Goal: Task Accomplishment & Management: Manage account settings

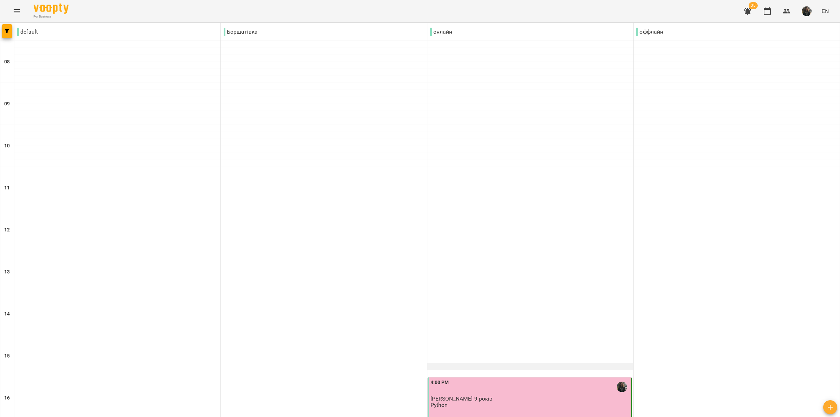
scroll to position [306, 0]
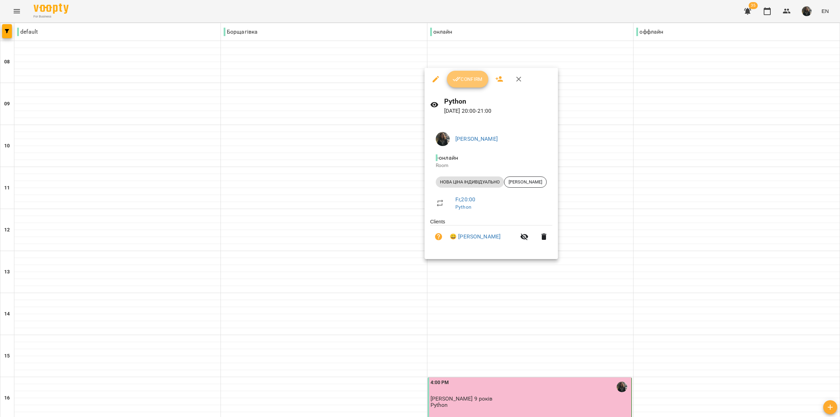
click at [464, 85] on button "Confirm" at bounding box center [467, 79] width 41 height 17
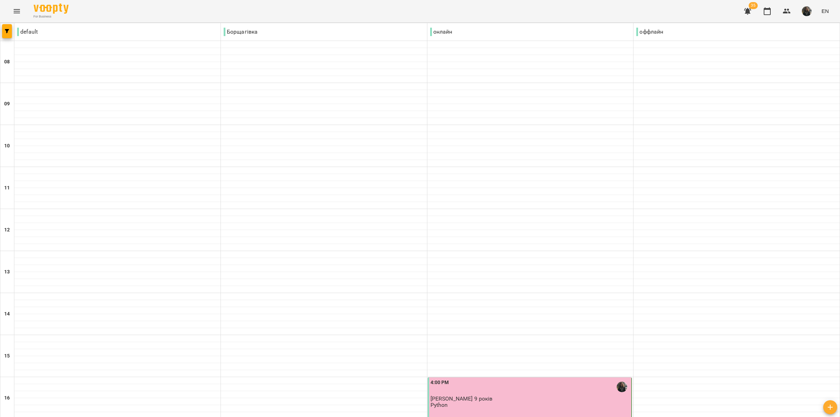
scroll to position [343, 0]
drag, startPoint x: 404, startPoint y: 381, endPoint x: 397, endPoint y: 381, distance: 7.0
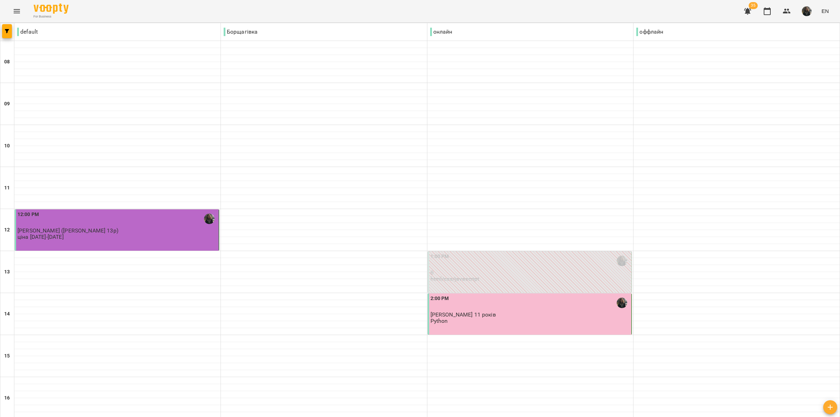
scroll to position [262, 0]
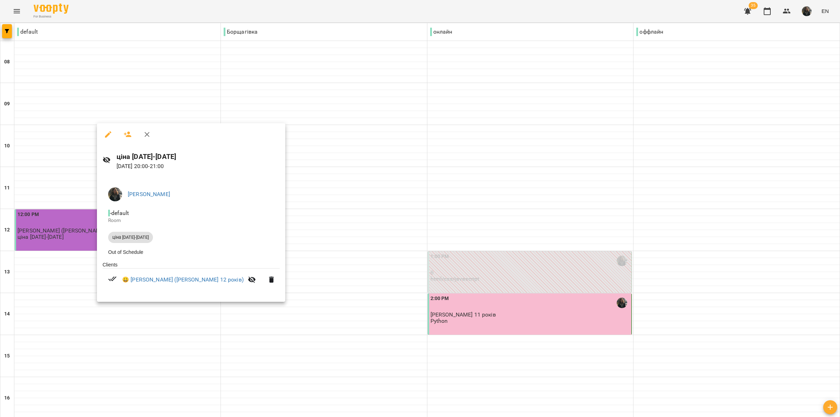
click at [151, 313] on div at bounding box center [420, 208] width 840 height 417
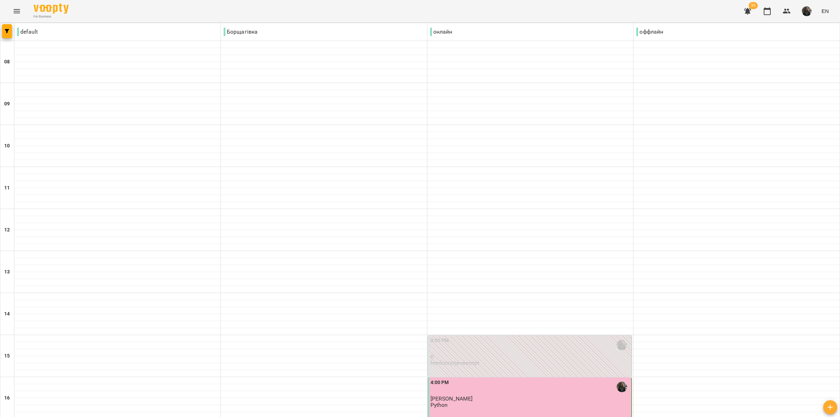
scroll to position [343, 0]
type input "**********"
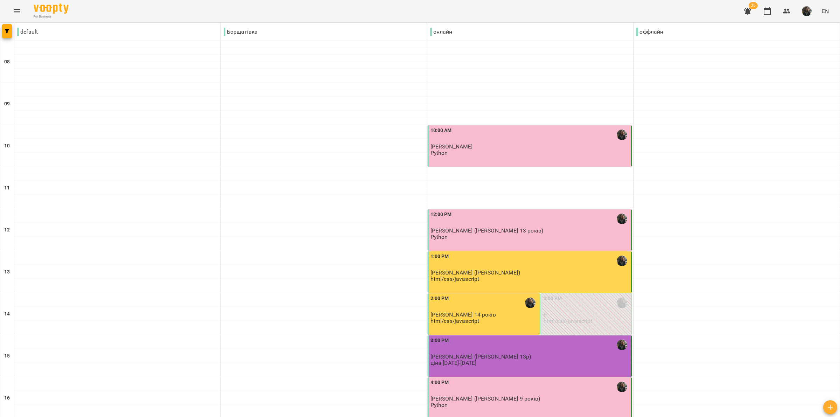
scroll to position [175, 0]
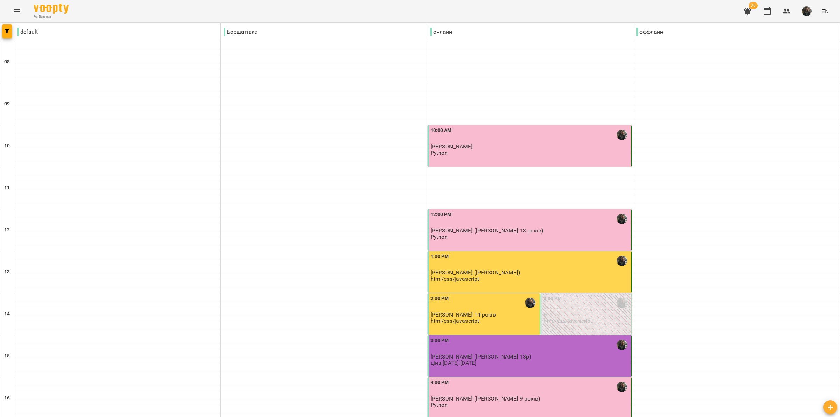
type input "**********"
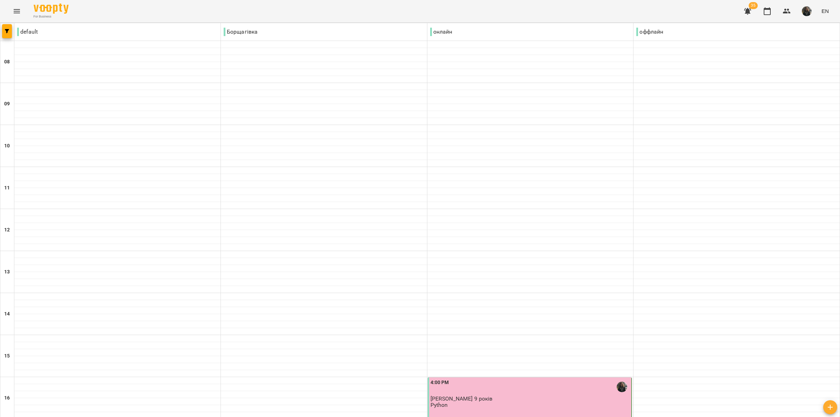
scroll to position [343, 0]
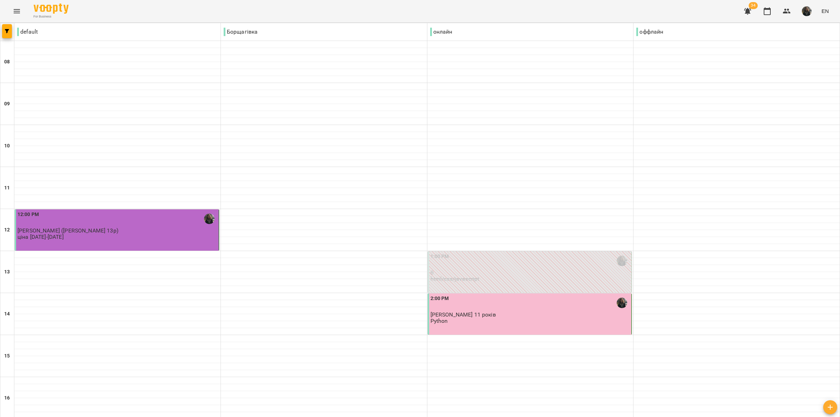
scroll to position [306, 0]
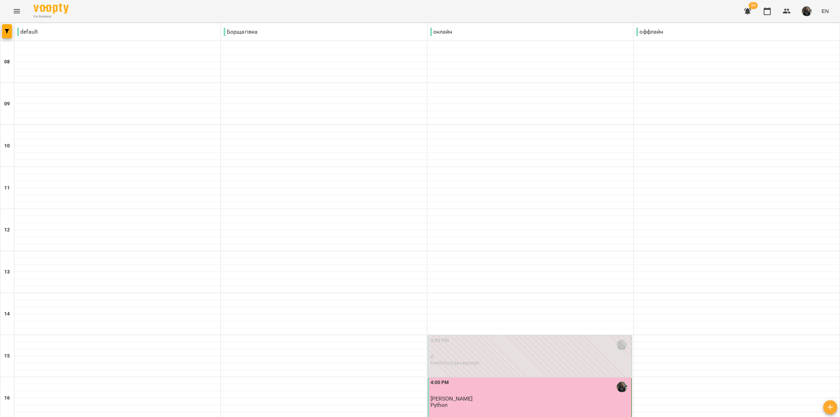
scroll to position [219, 0]
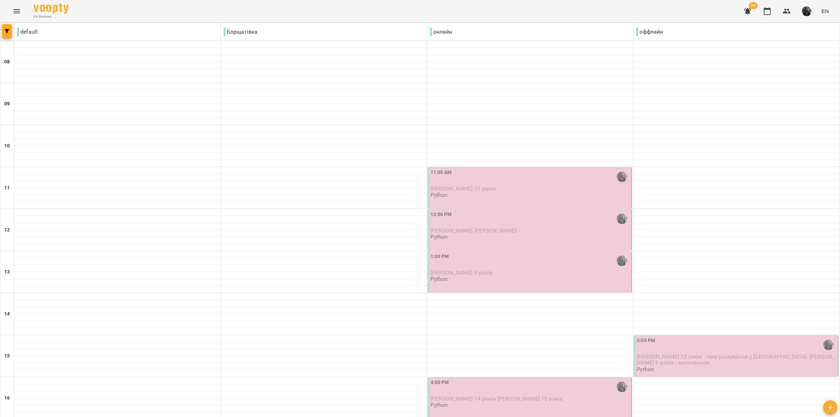
scroll to position [175, 0]
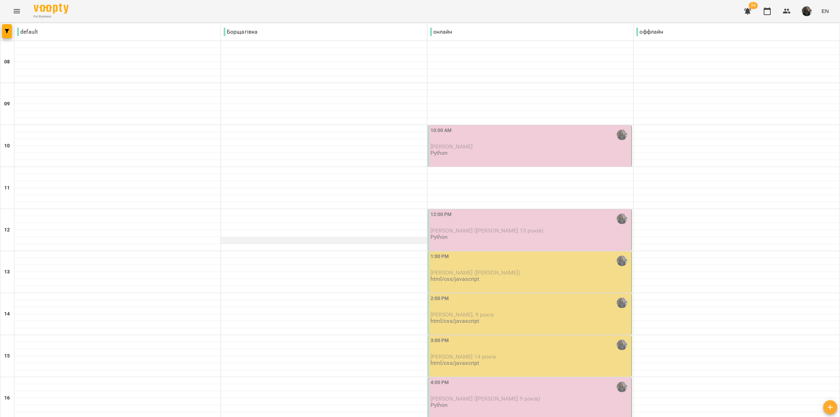
scroll to position [87, 0]
